Goal: Information Seeking & Learning: Learn about a topic

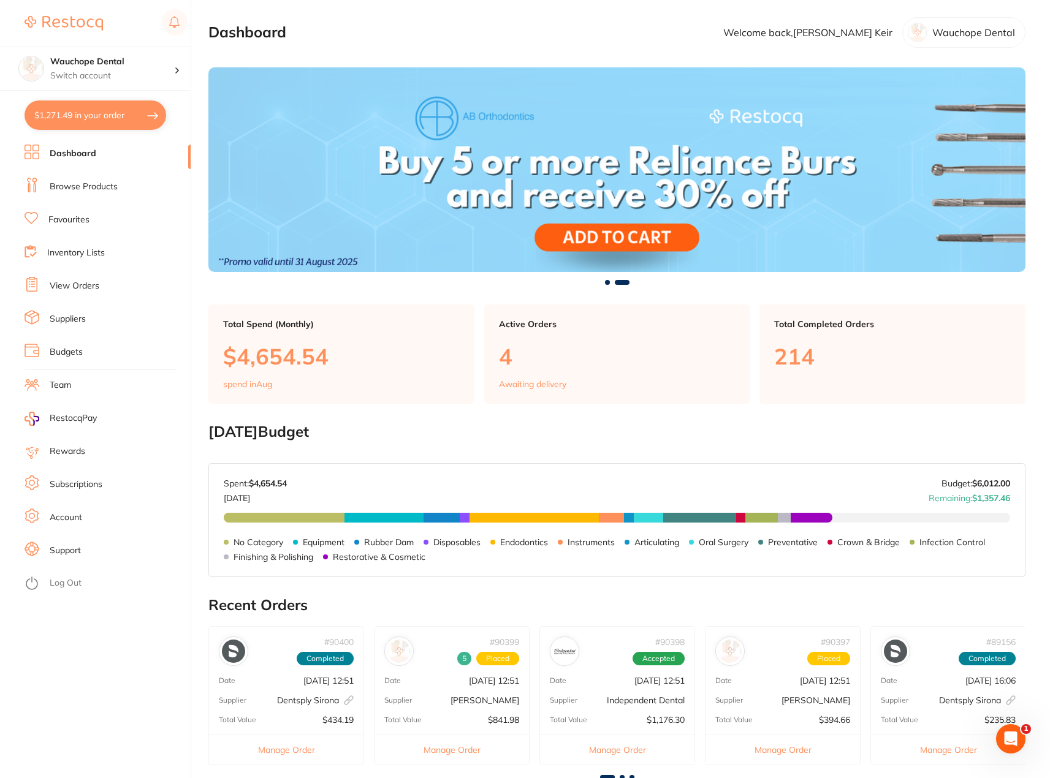
click at [97, 185] on link "Browse Products" at bounding box center [84, 187] width 68 height 12
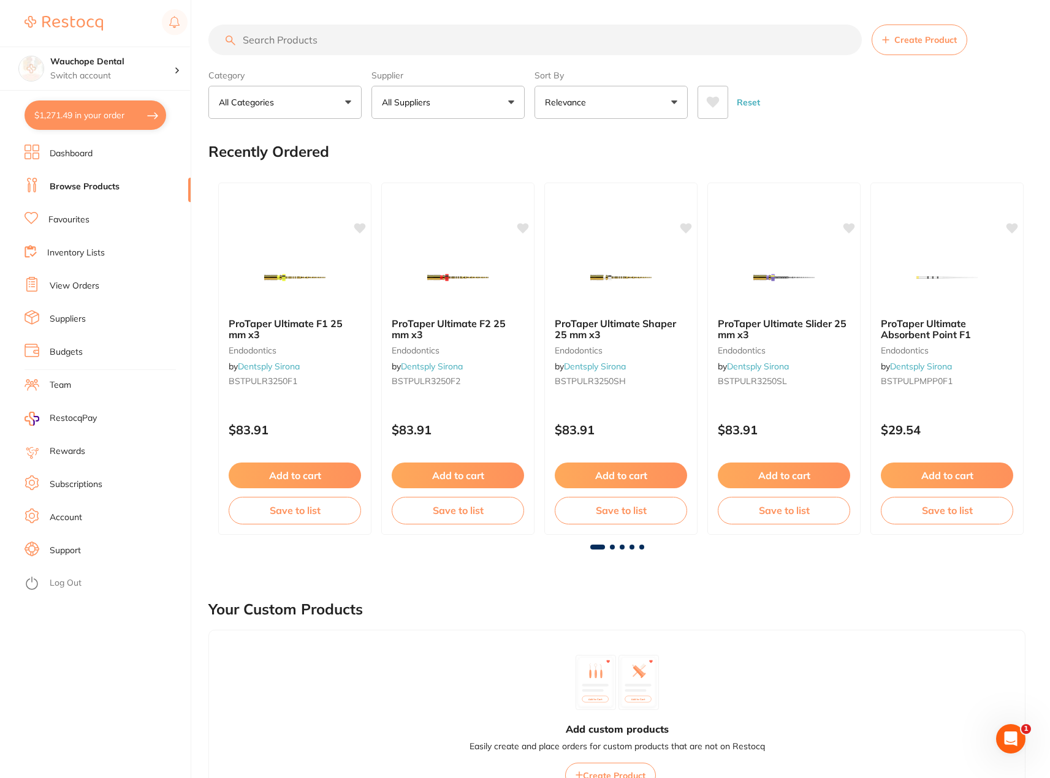
click at [307, 45] on input "search" at bounding box center [534, 40] width 653 height 31
type input "[DEMOGRAPHIC_DATA] quick connect"
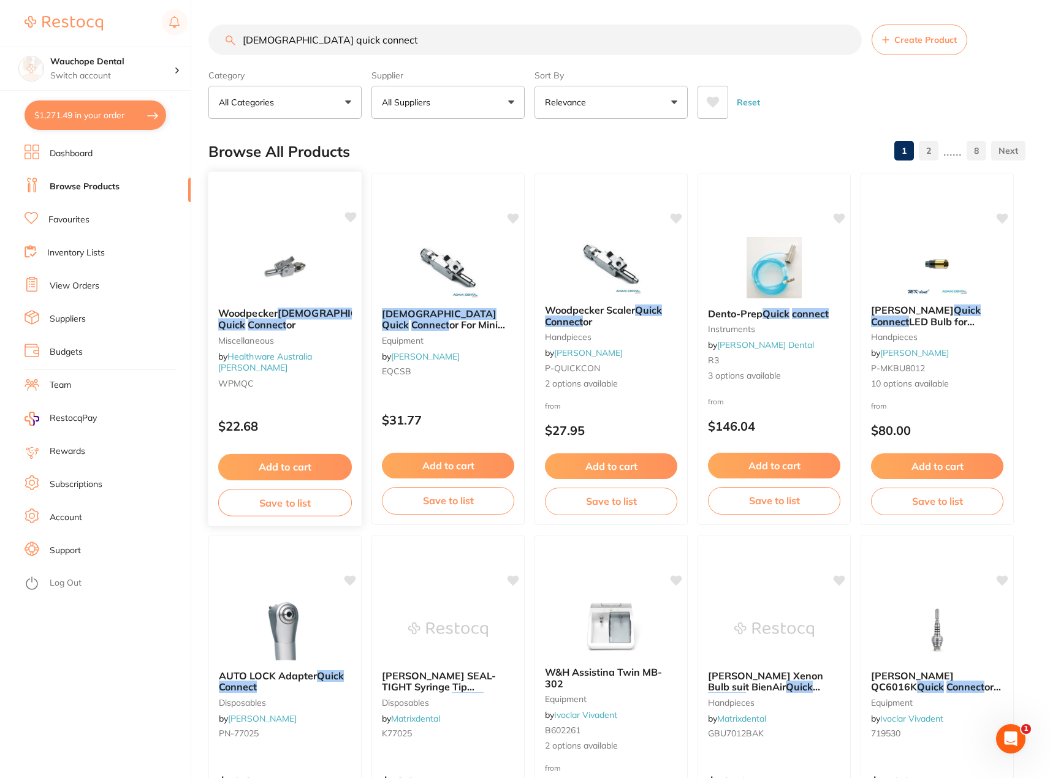
click at [272, 309] on span "Woodpecker" at bounding box center [247, 313] width 59 height 12
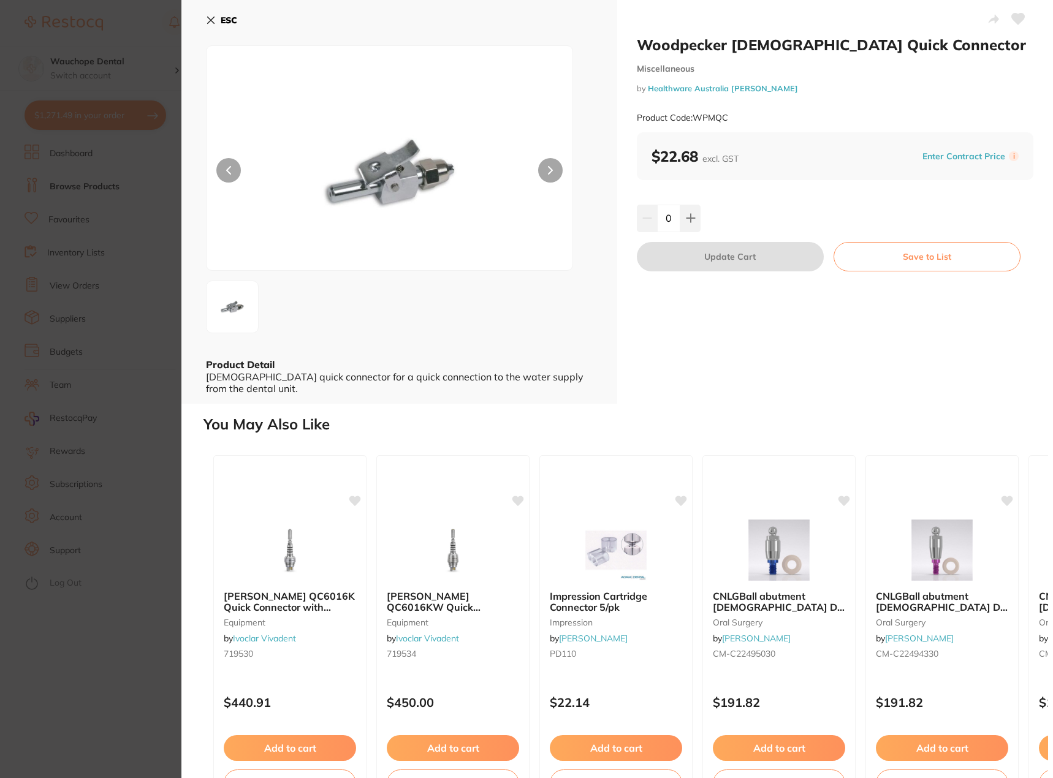
click at [210, 22] on icon at bounding box center [211, 20] width 10 height 10
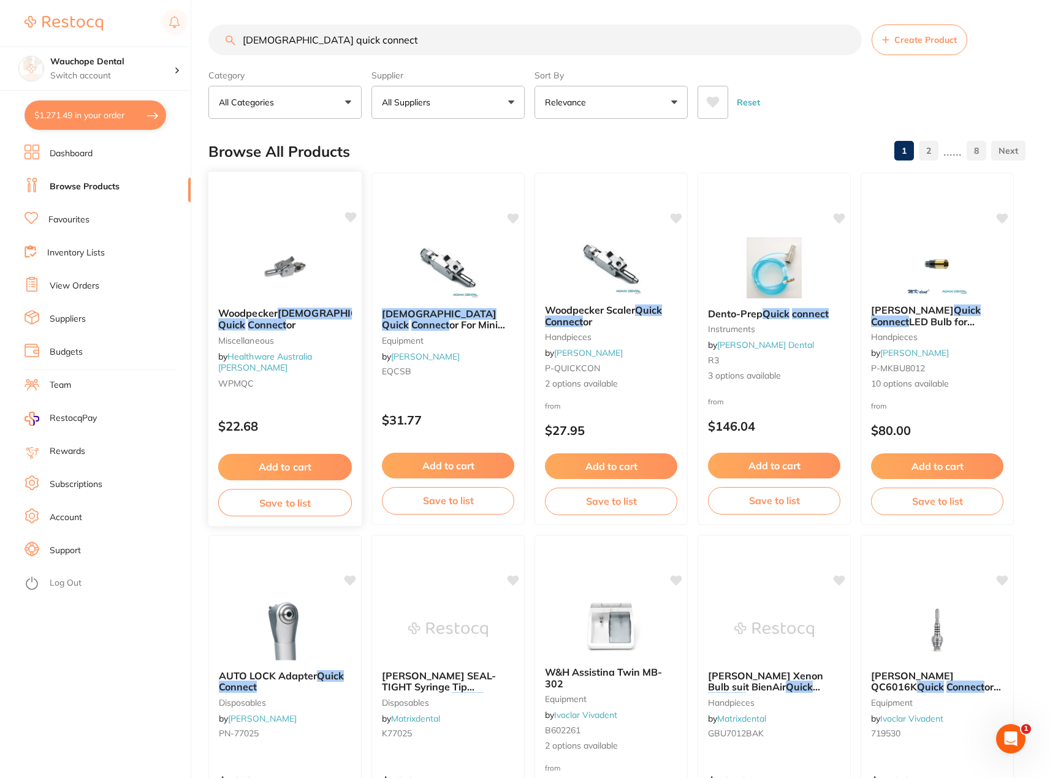
click at [287, 314] on em "[DEMOGRAPHIC_DATA]" at bounding box center [336, 313] width 116 height 12
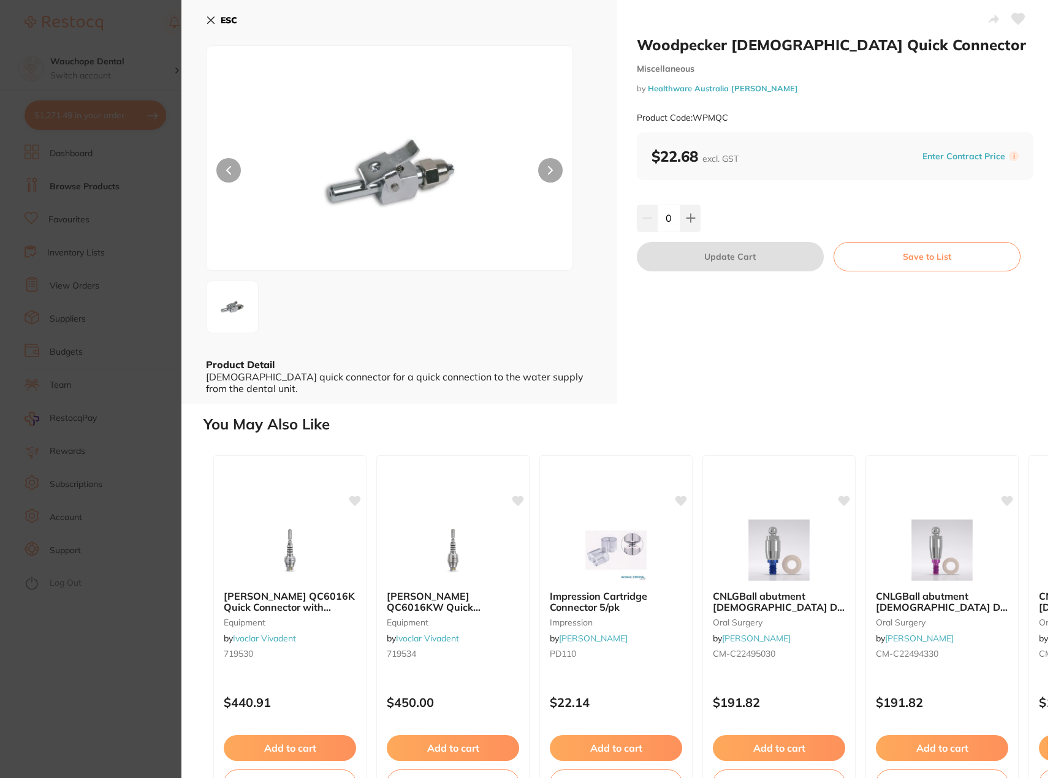
click at [682, 89] on link "Healthware Australia [PERSON_NAME]" at bounding box center [723, 88] width 150 height 10
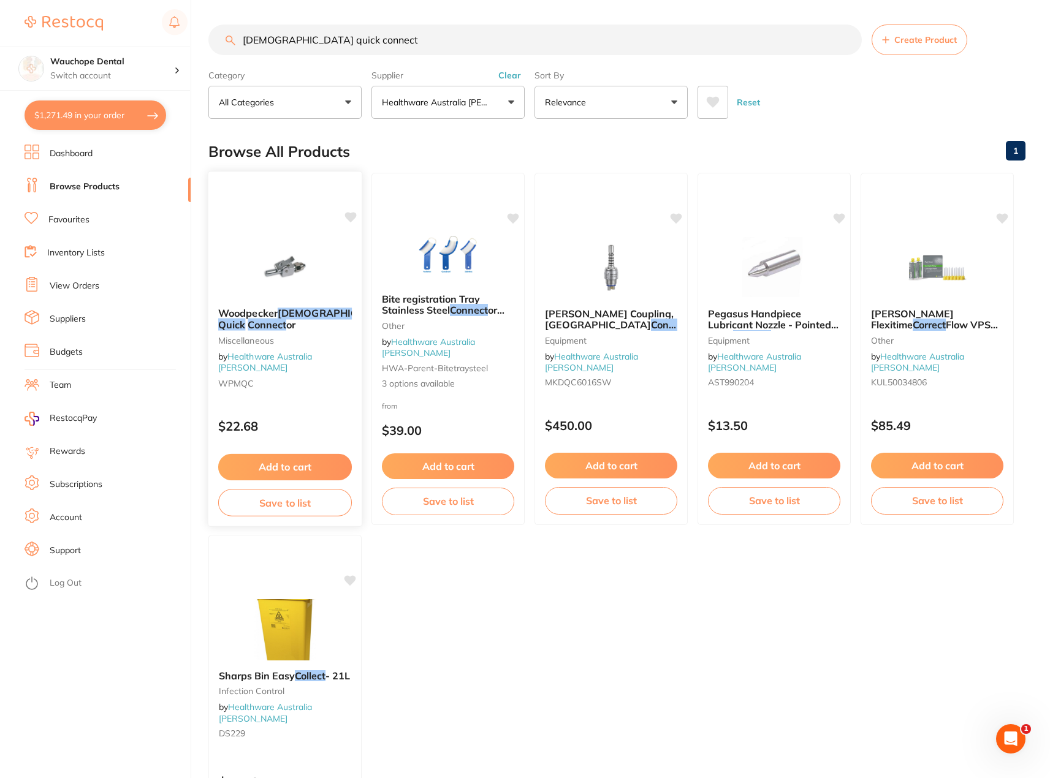
click at [289, 357] on link "Healthware Australia [PERSON_NAME]" at bounding box center [265, 362] width 94 height 23
click at [312, 360] on link "Healthware Australia [PERSON_NAME]" at bounding box center [265, 362] width 94 height 23
